Goal: Task Accomplishment & Management: Complete application form

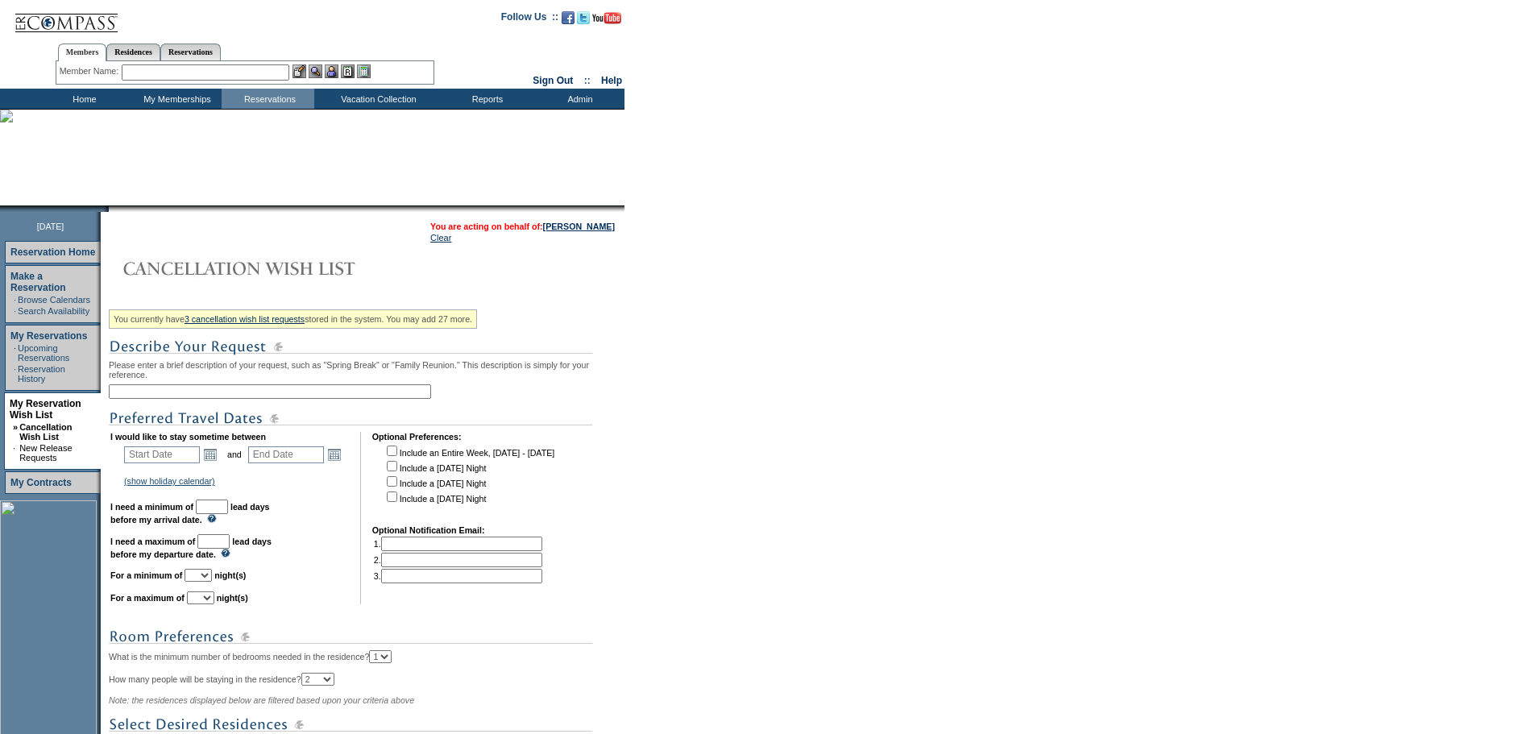
click at [186, 399] on input "text" at bounding box center [270, 391] width 322 height 15
type input "Tuscany Add on"
click at [218, 463] on link "Open the calendar popup." at bounding box center [210, 455] width 18 height 18
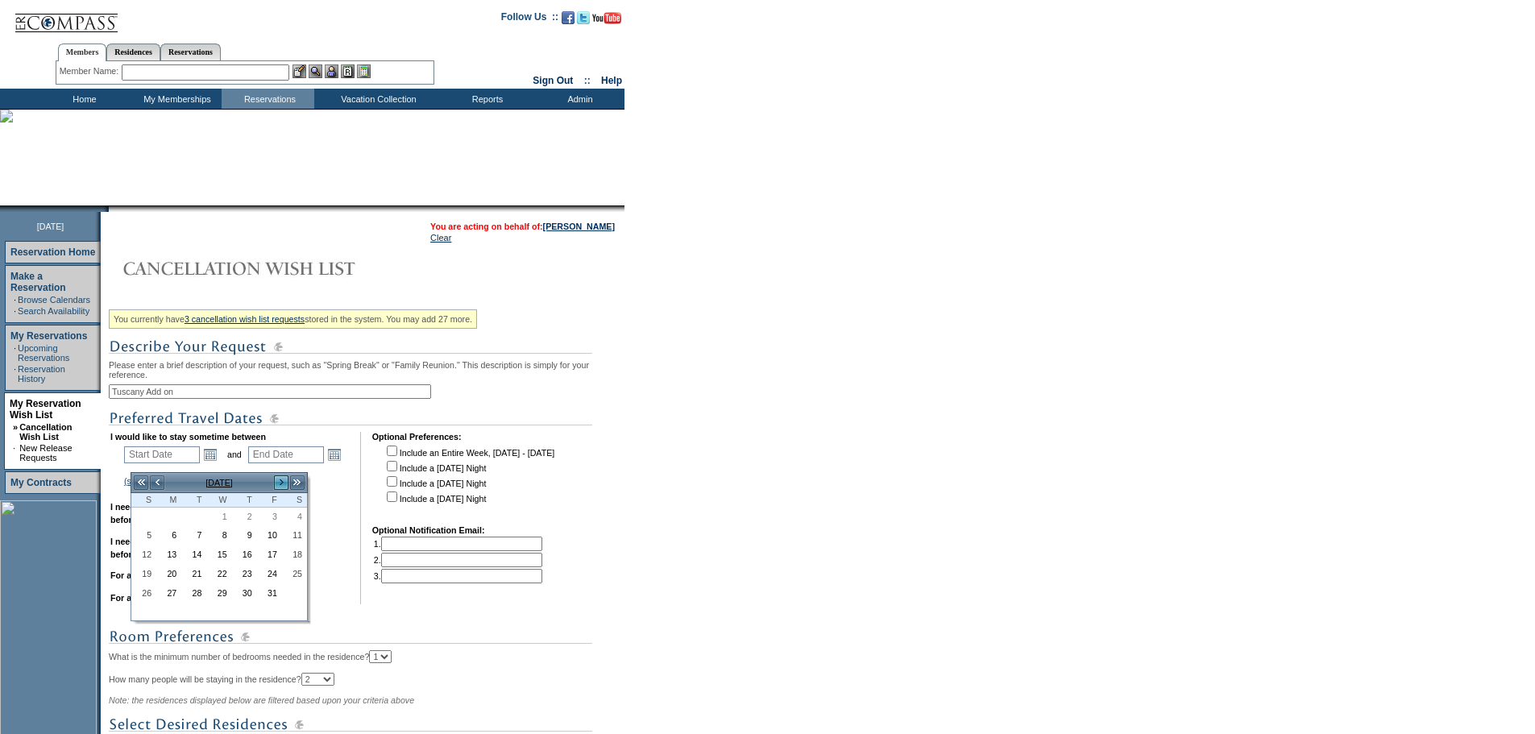
click at [276, 478] on link ">" at bounding box center [281, 483] width 16 height 16
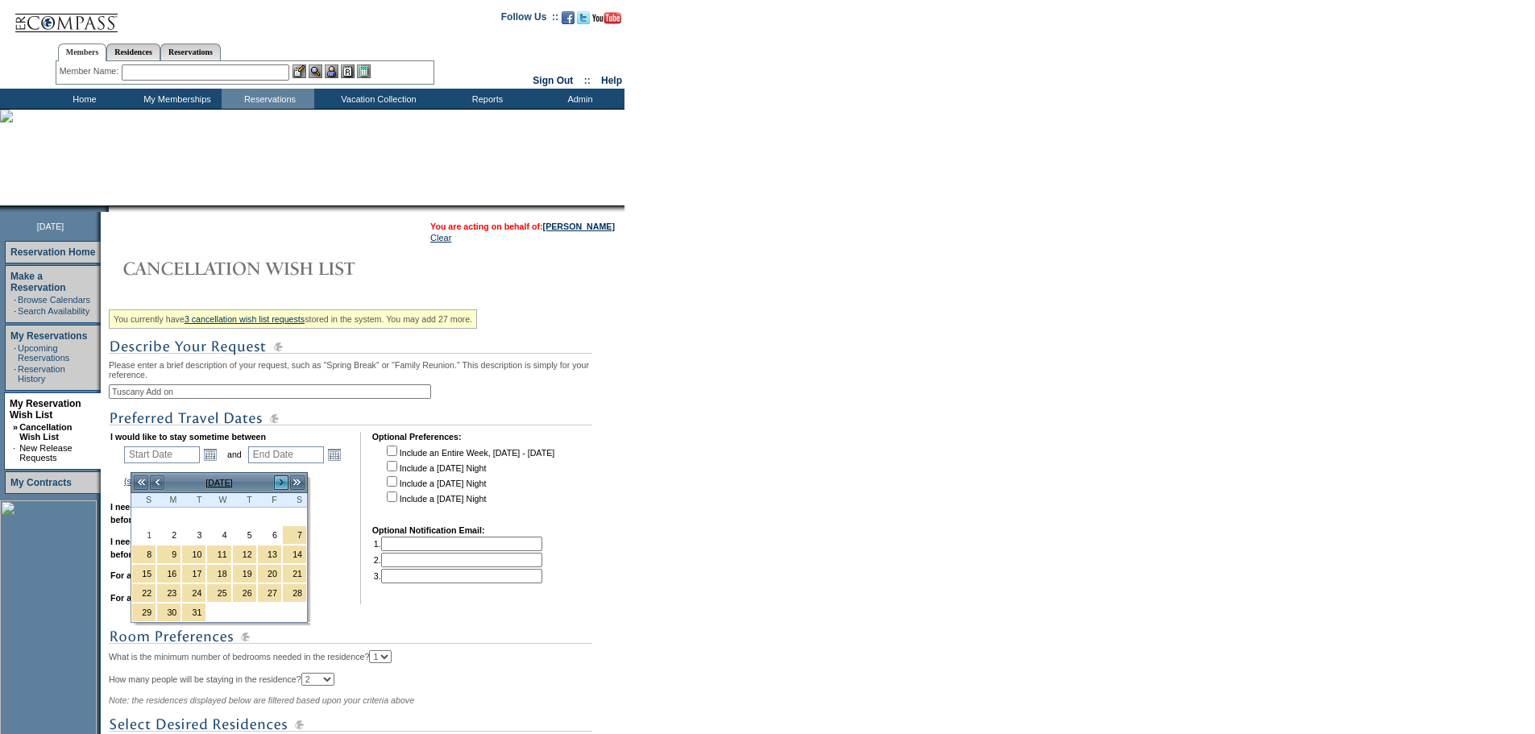
click at [276, 478] on link ">" at bounding box center [281, 483] width 16 height 16
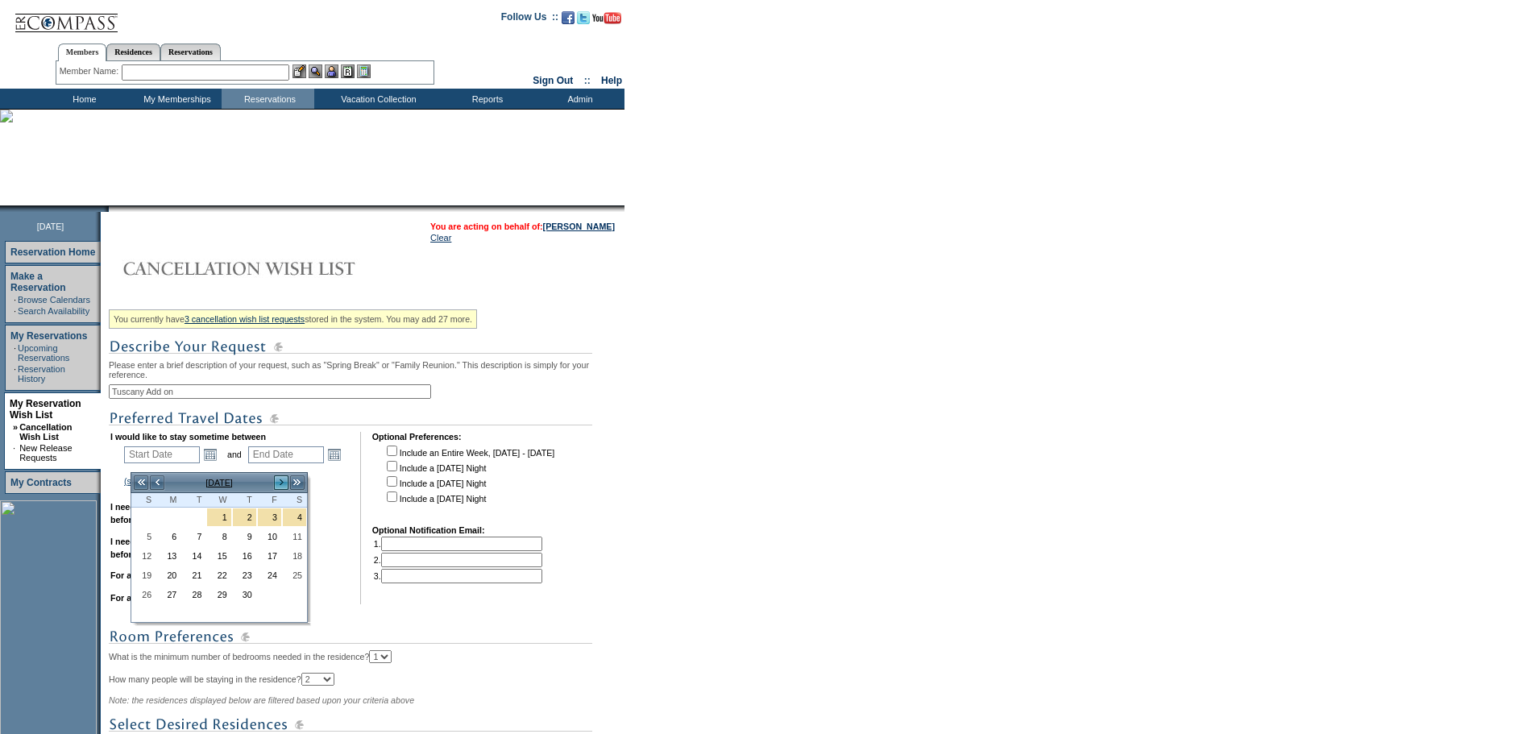
click at [279, 482] on link ">" at bounding box center [281, 483] width 16 height 16
click at [143, 612] on link "31" at bounding box center [143, 614] width 23 height 18
type input "[DATE]"
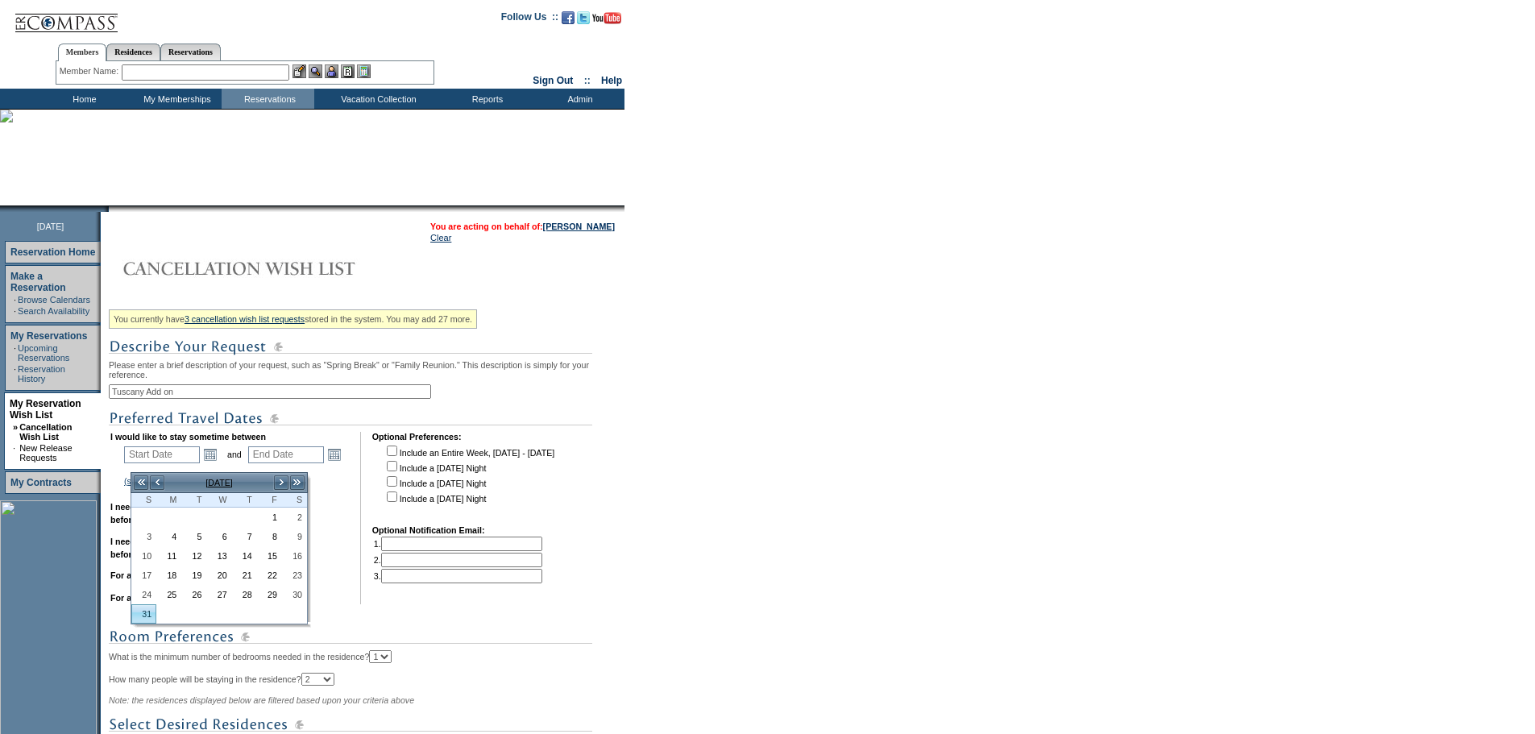
type input "[DATE]"
type input "243"
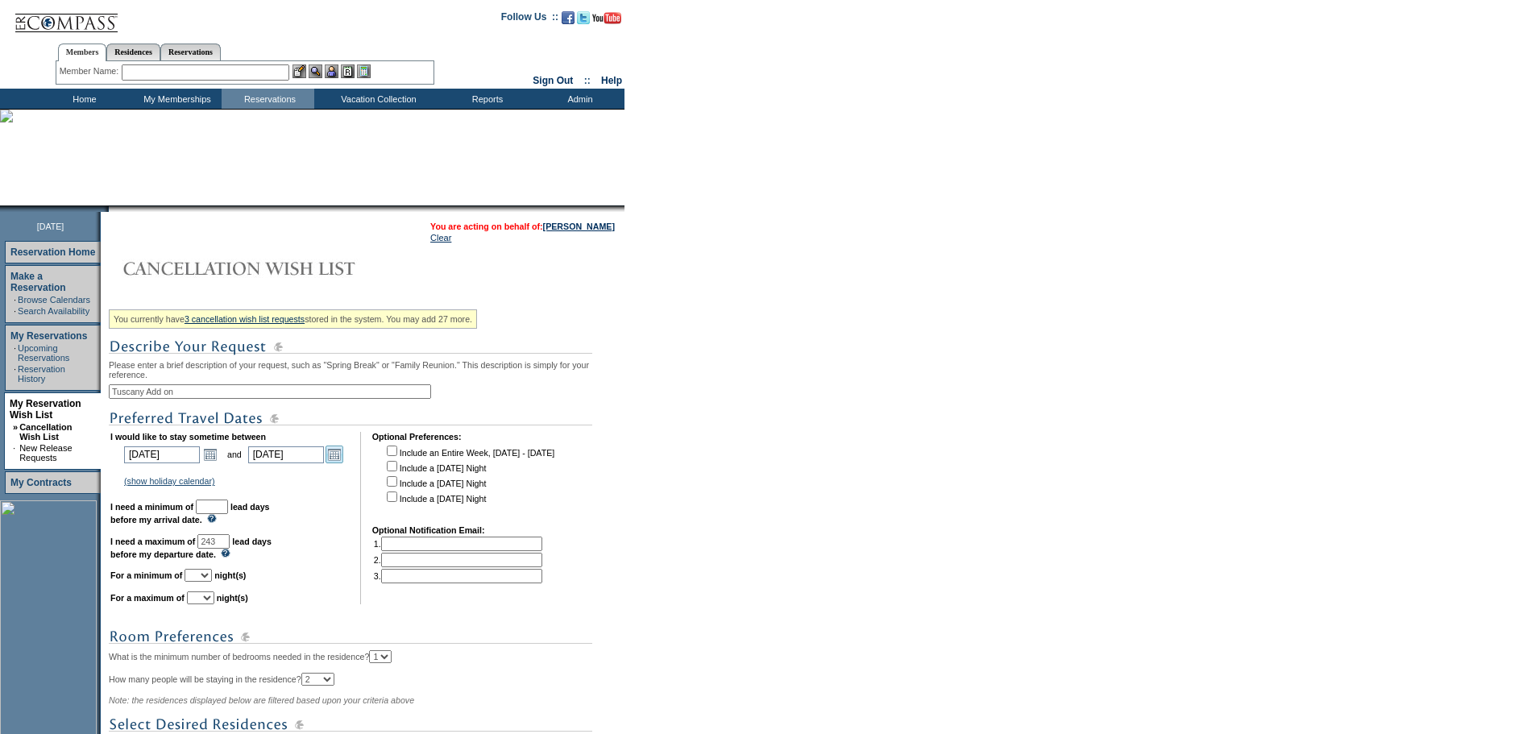
click at [343, 460] on link "Open the calendar popup." at bounding box center [335, 455] width 18 height 18
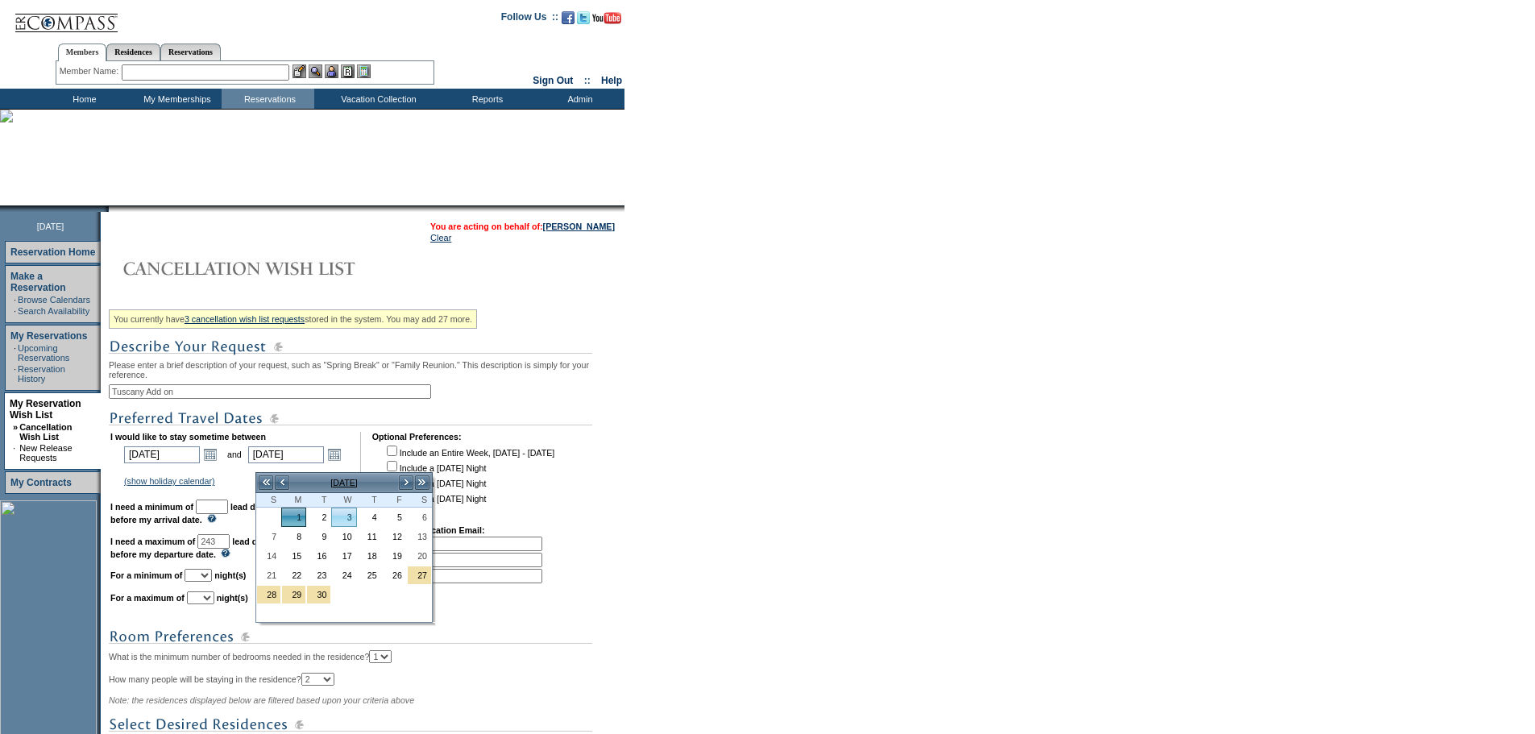
click at [351, 515] on link "3" at bounding box center [343, 518] width 23 height 18
type input "[DATE]"
type input "245"
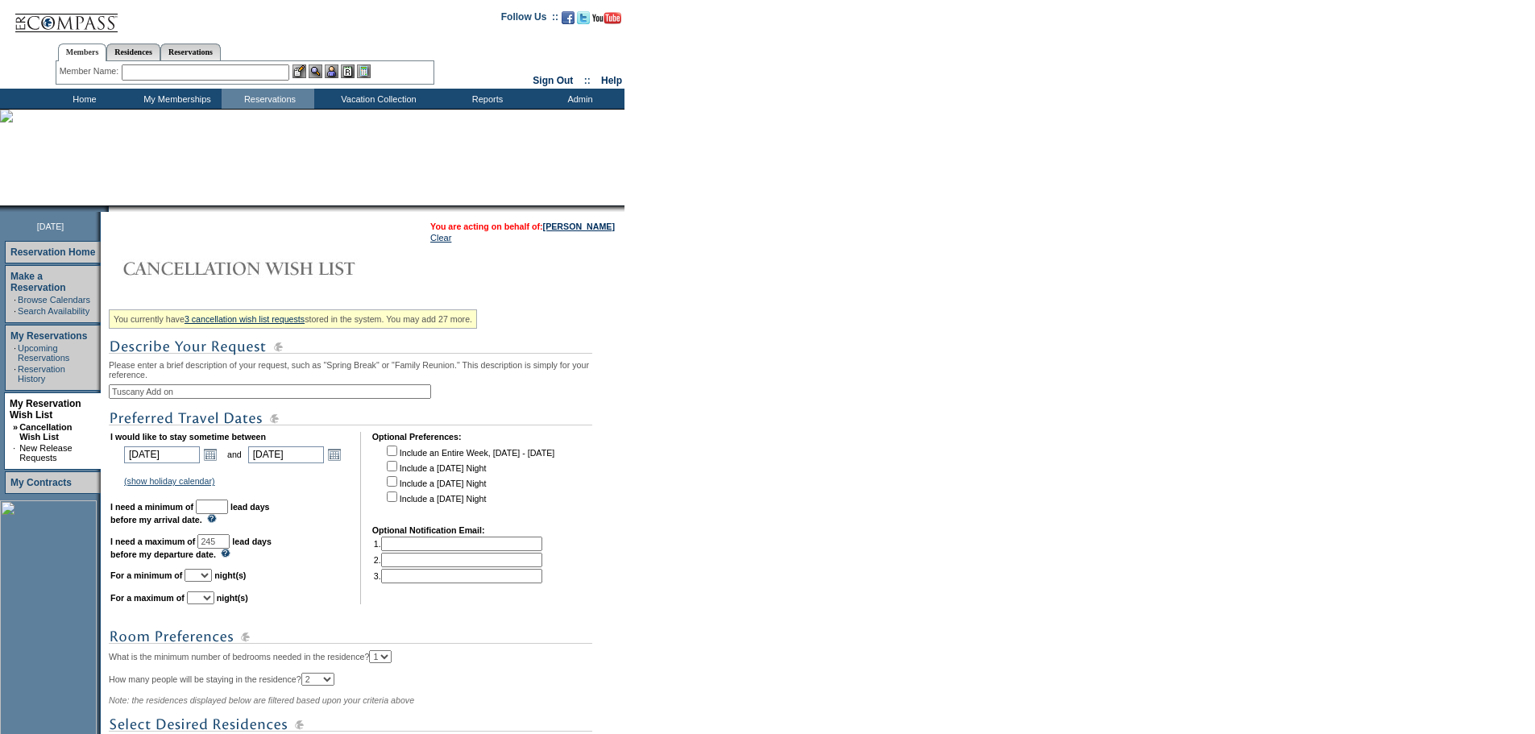
click at [228, 514] on input "text" at bounding box center [212, 507] width 32 height 15
type input "30"
click at [212, 582] on select "1 2 3 4 5 6 7 8 9 10 11 12 13 14" at bounding box center [198, 575] width 27 height 13
select select "3"
click at [205, 582] on select "1 2 3 4 5 6 7 8 9 10 11 12 13 14" at bounding box center [198, 575] width 27 height 13
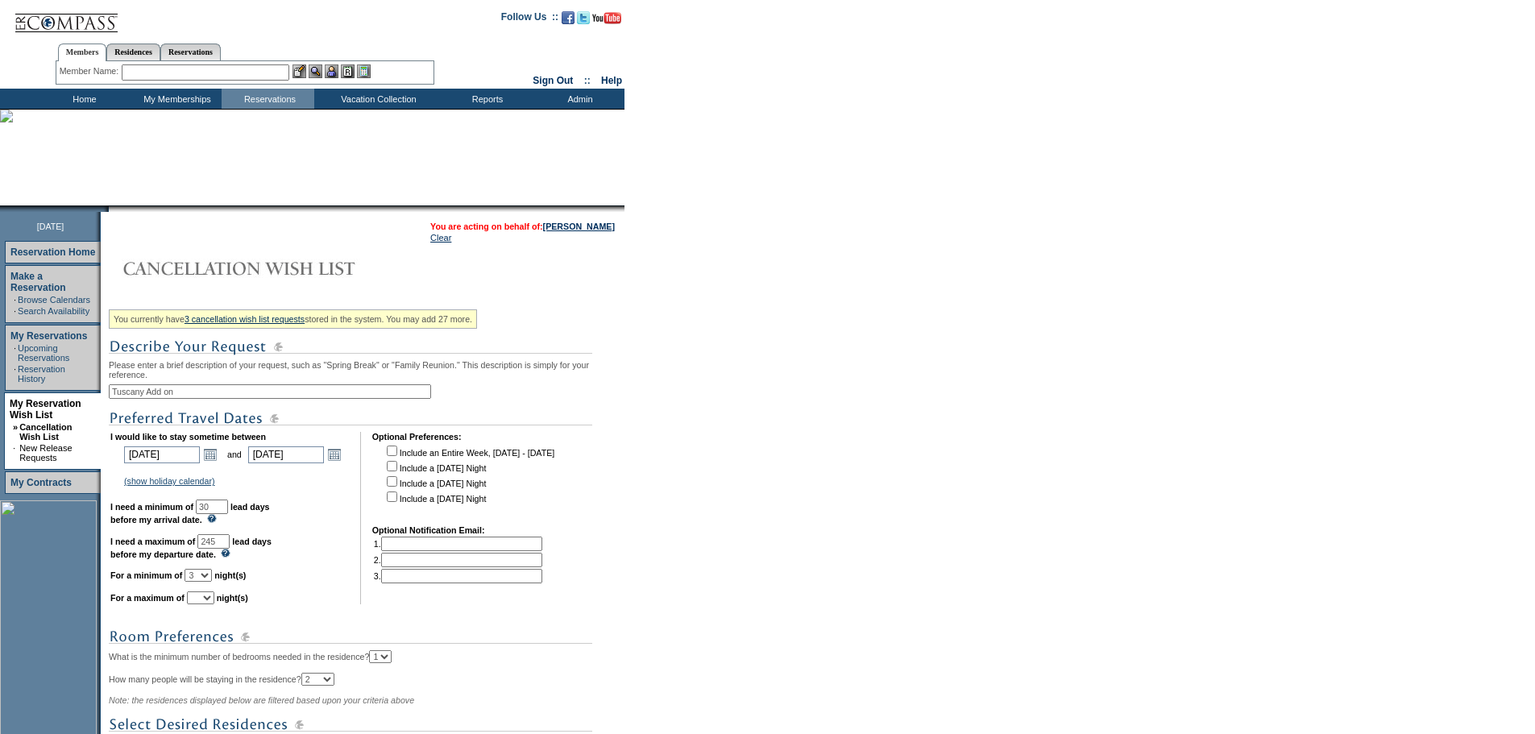
click at [214, 604] on select "1 2 3 4 5 6 7 8 9 10 11 12 13 14" at bounding box center [200, 598] width 27 height 13
select select "3"
click at [207, 604] on select "1 2 3 4 5 6 7 8 9 10 11 12 13 14" at bounding box center [200, 598] width 27 height 13
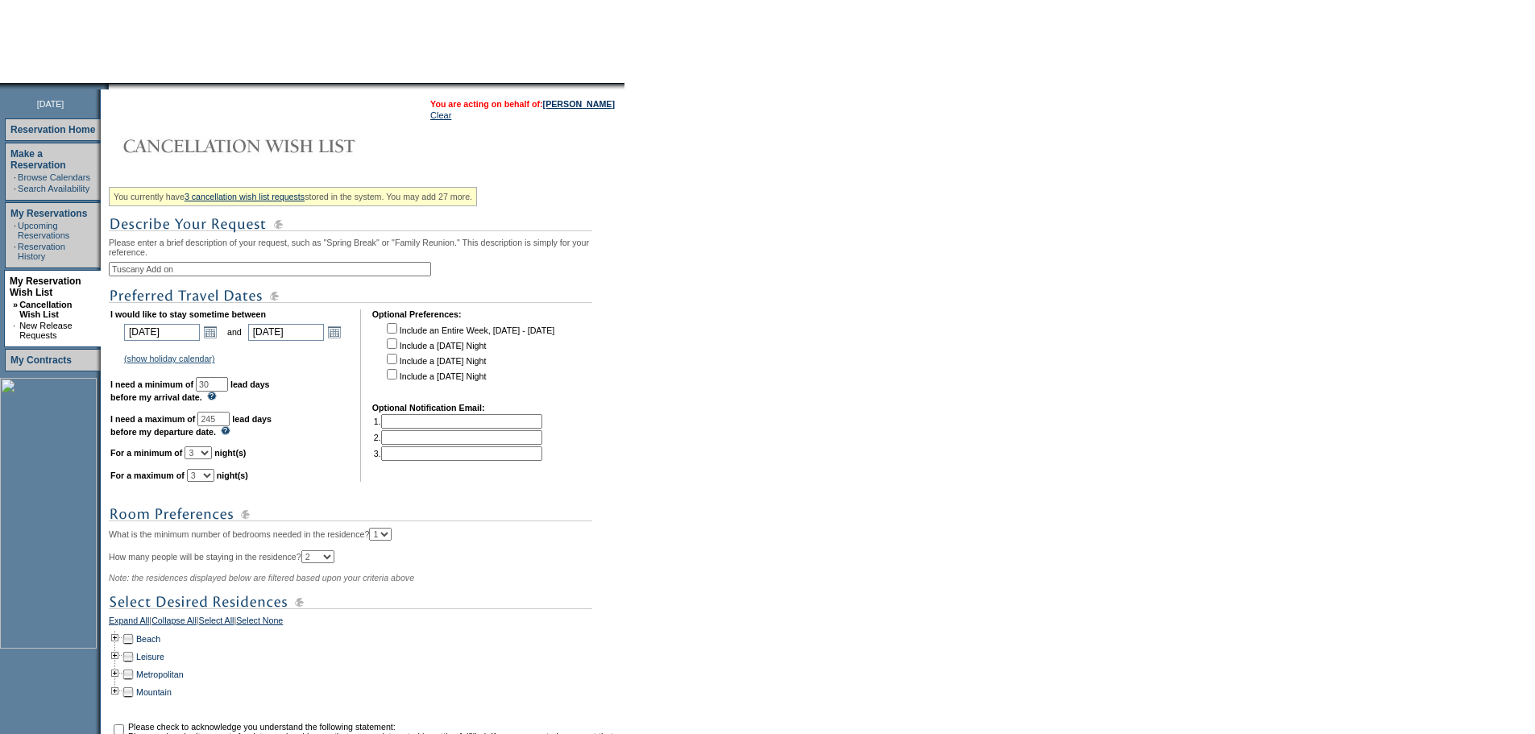
scroll to position [322, 0]
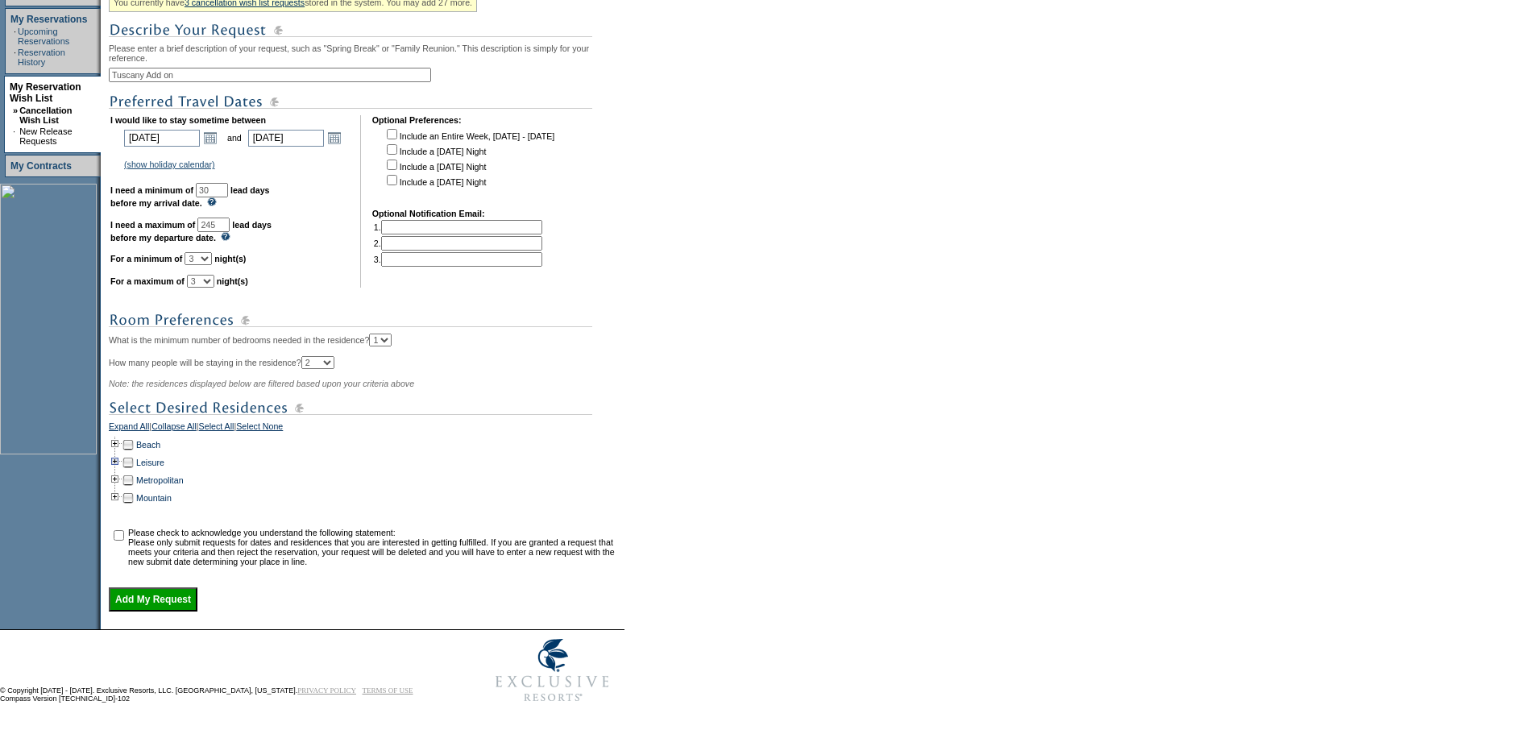
click at [120, 471] on td at bounding box center [115, 463] width 13 height 18
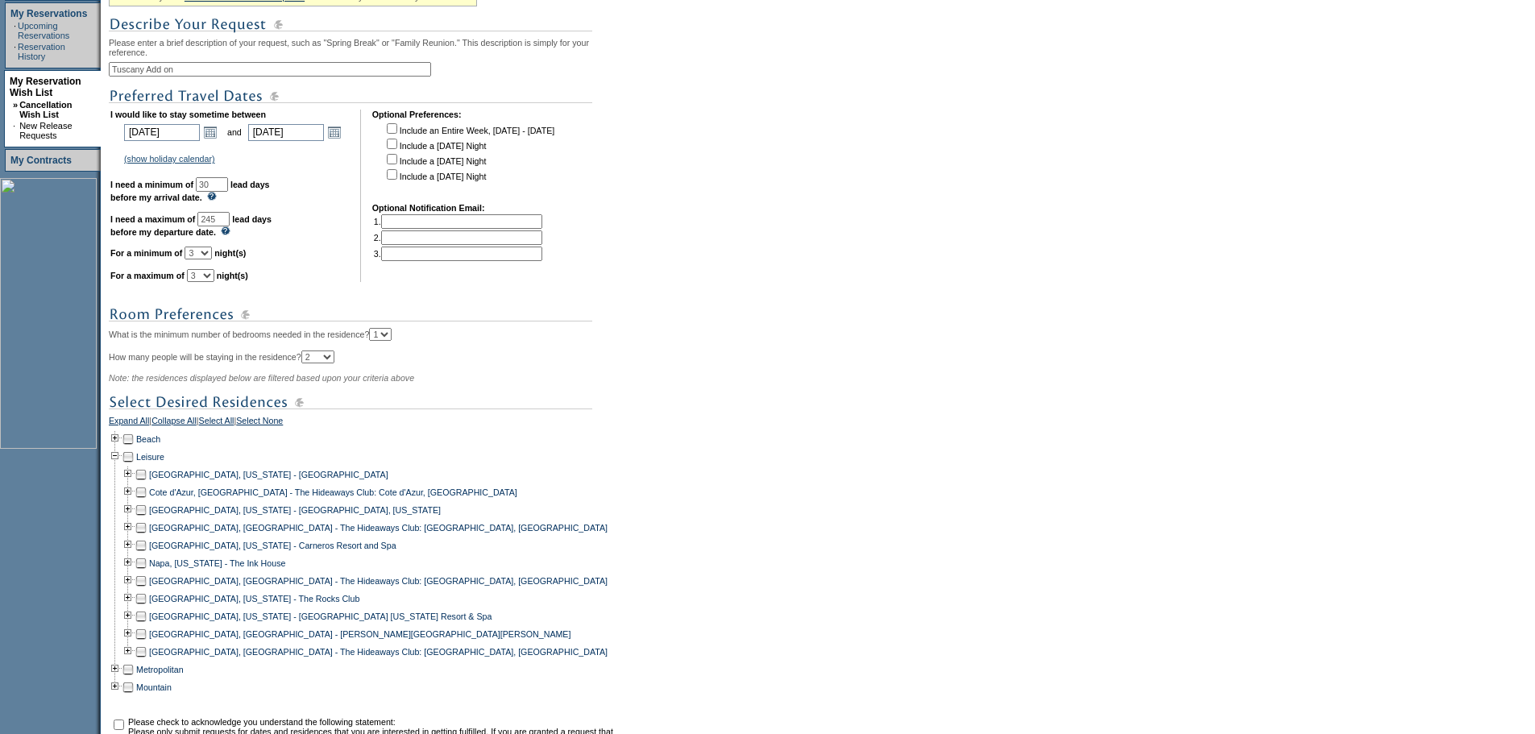
click at [146, 643] on td at bounding box center [141, 634] width 13 height 18
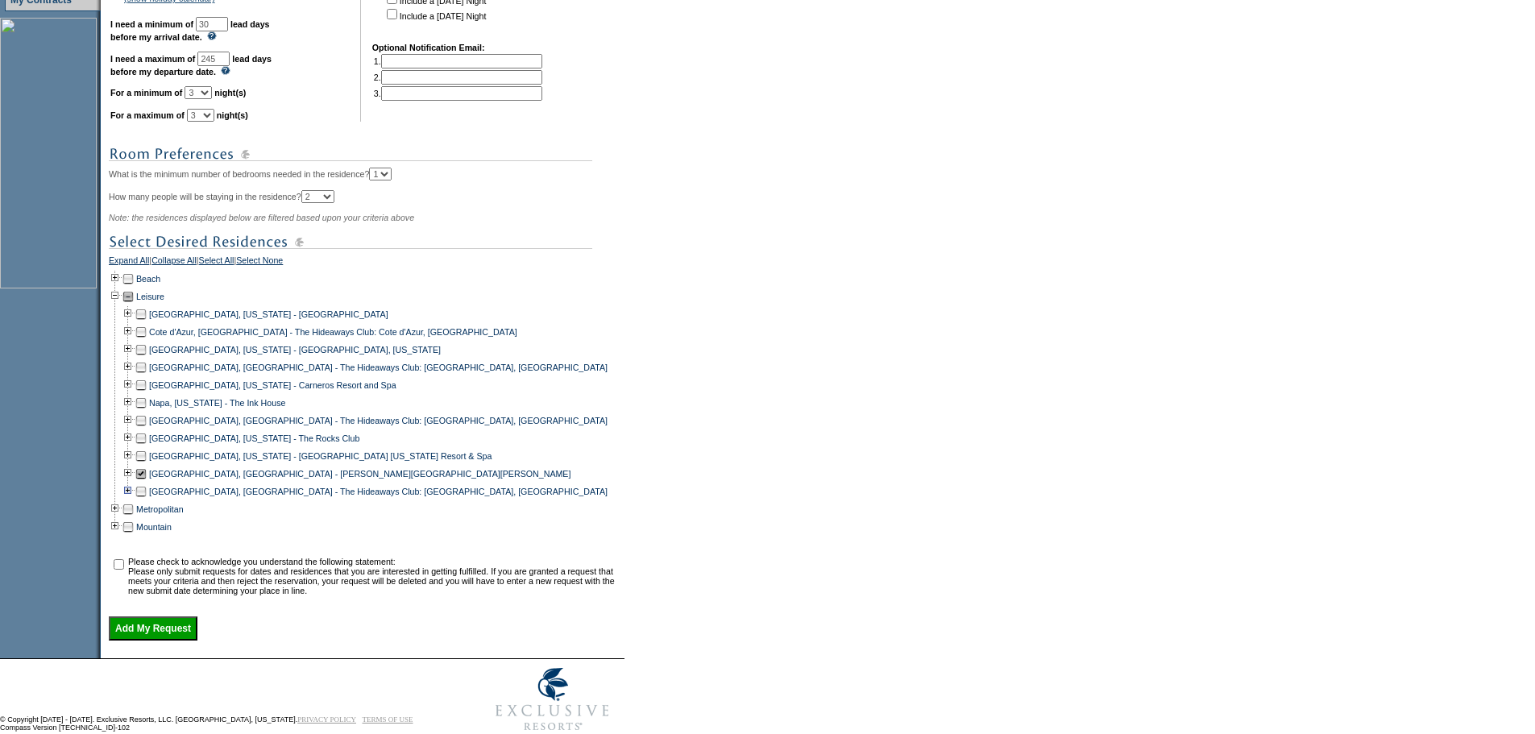
scroll to position [484, 0]
click at [124, 569] on input "checkbox" at bounding box center [119, 564] width 10 height 10
checkbox input "true"
click at [175, 640] on input "Add My Request" at bounding box center [153, 628] width 89 height 24
